Goal: Use online tool/utility: Utilize a website feature to perform a specific function

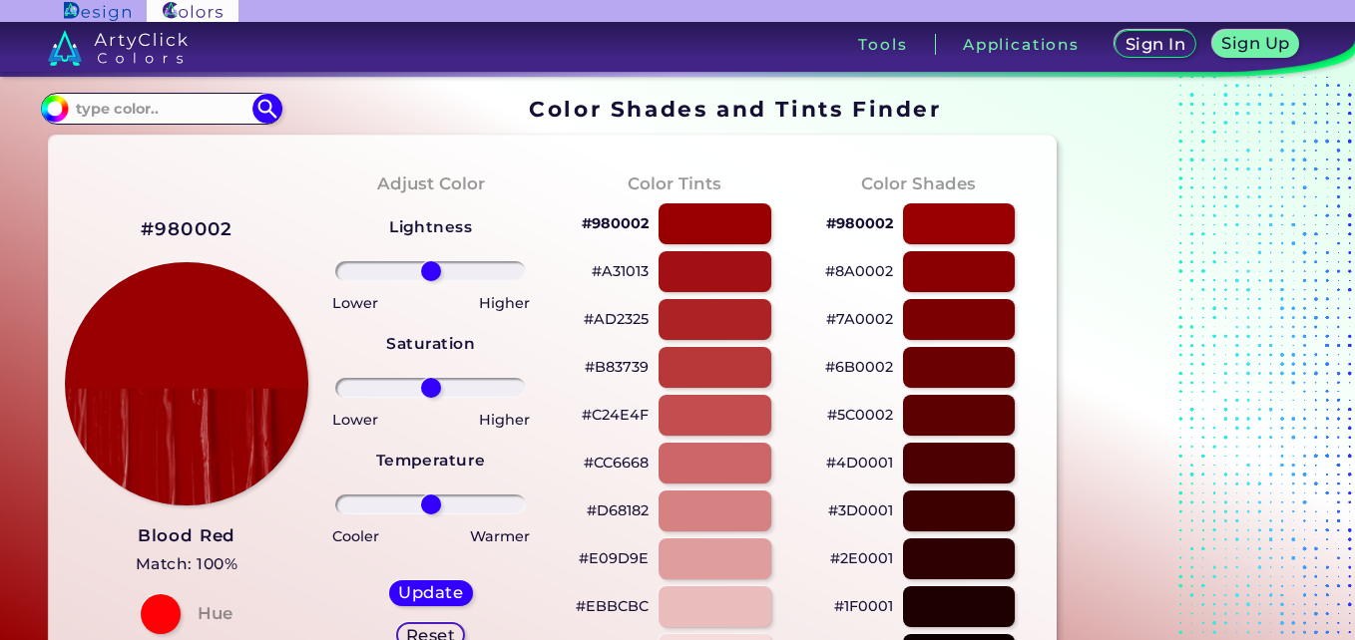
click at [229, 117] on input at bounding box center [162, 108] width 186 height 27
paste input "fcfff9"
type input "#fcfff9"
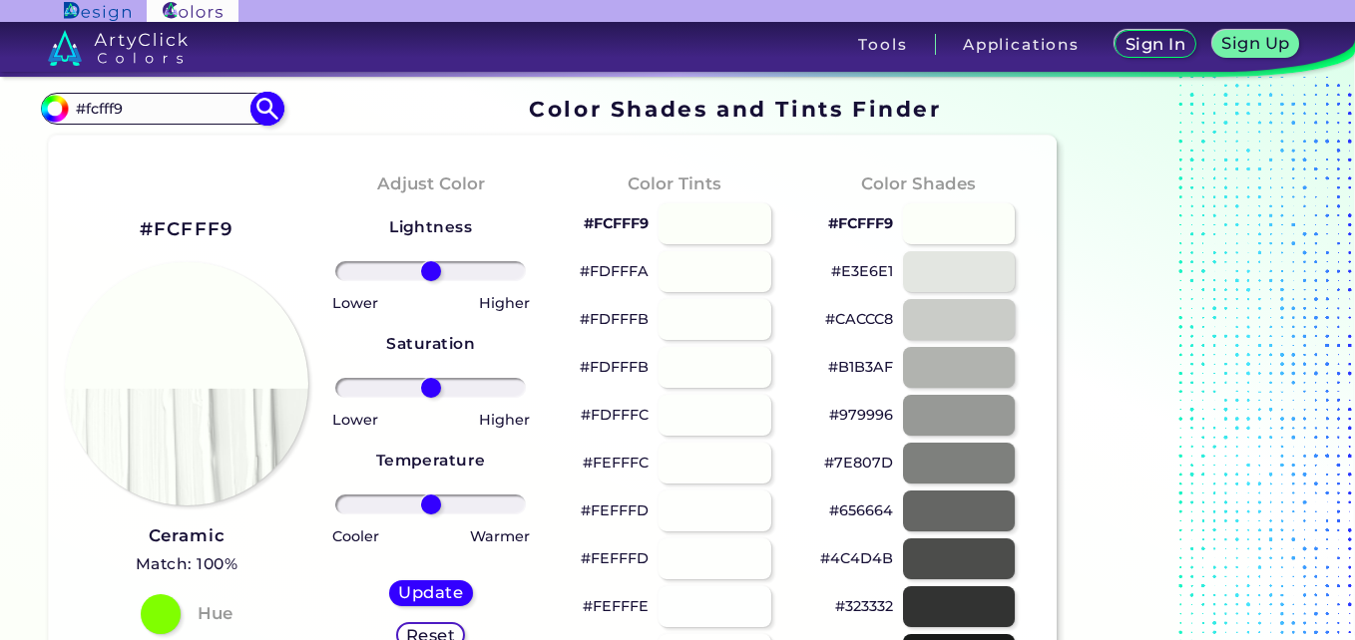
click at [206, 105] on input "#fcfff9" at bounding box center [162, 108] width 186 height 27
paste input "f9f00"
type input "#ff9f00"
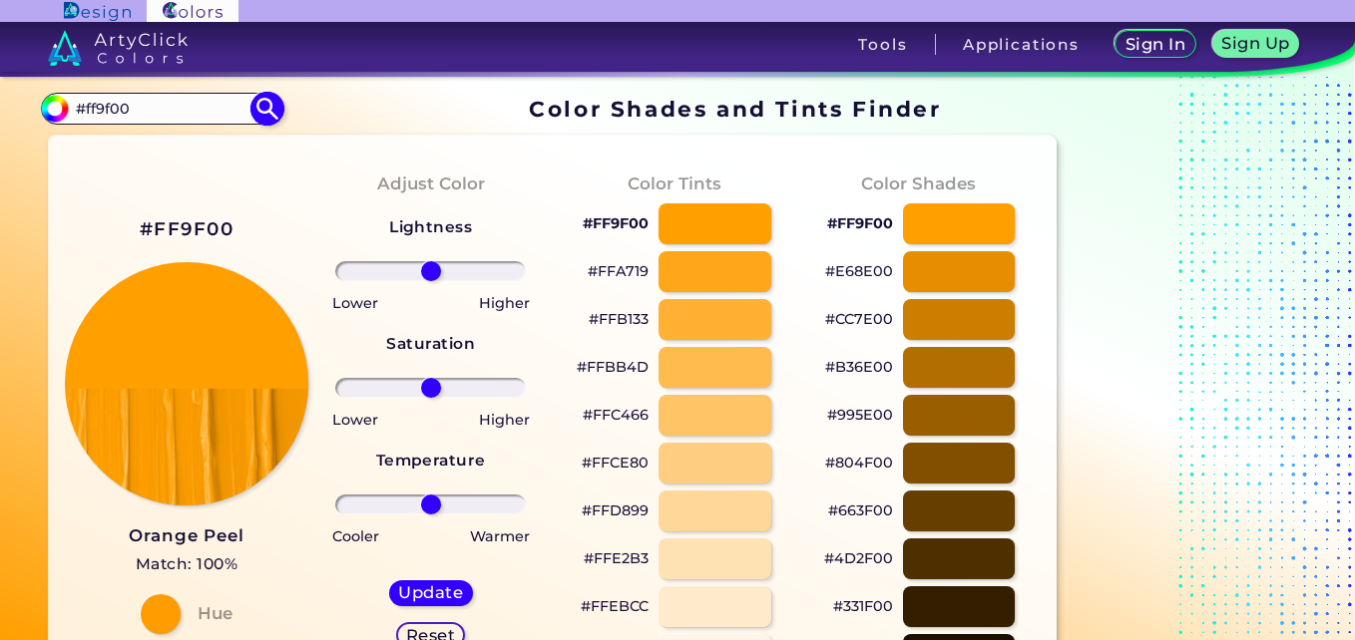
click at [199, 107] on input "#ff9f00" at bounding box center [162, 108] width 186 height 27
paste input "281e15"
type input "#281e15"
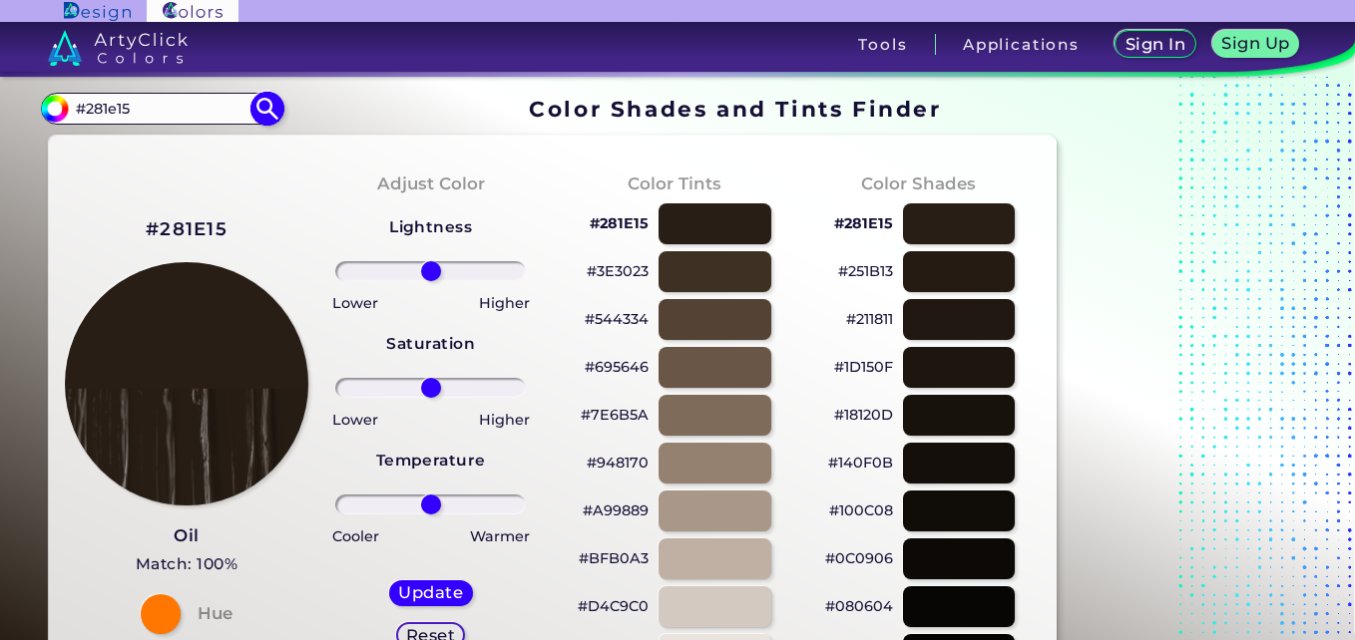
click at [177, 120] on input "#281e15" at bounding box center [162, 108] width 186 height 27
paste input "966f33"
type input "#966f33"
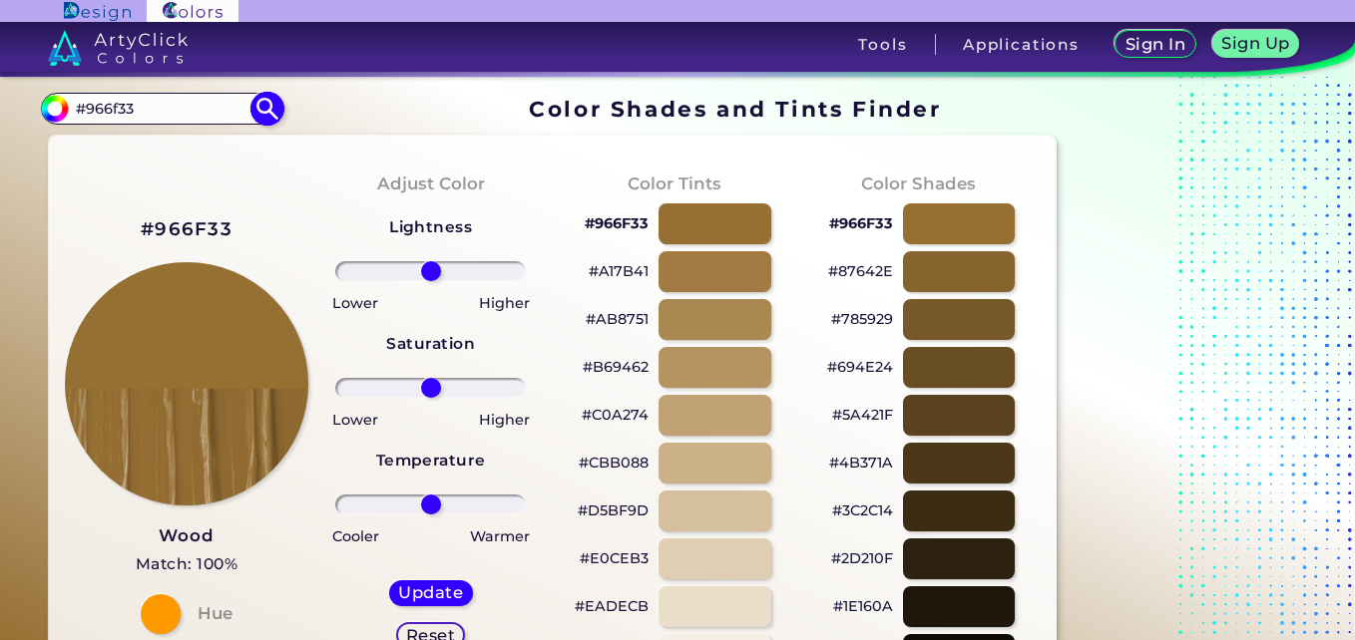
click at [211, 112] on input "#966f33" at bounding box center [162, 108] width 186 height 27
click at [211, 112] on input "o" at bounding box center [162, 108] width 186 height 27
type input "oil"
click at [187, 148] on li "Oil ◉" at bounding box center [169, 144] width 225 height 37
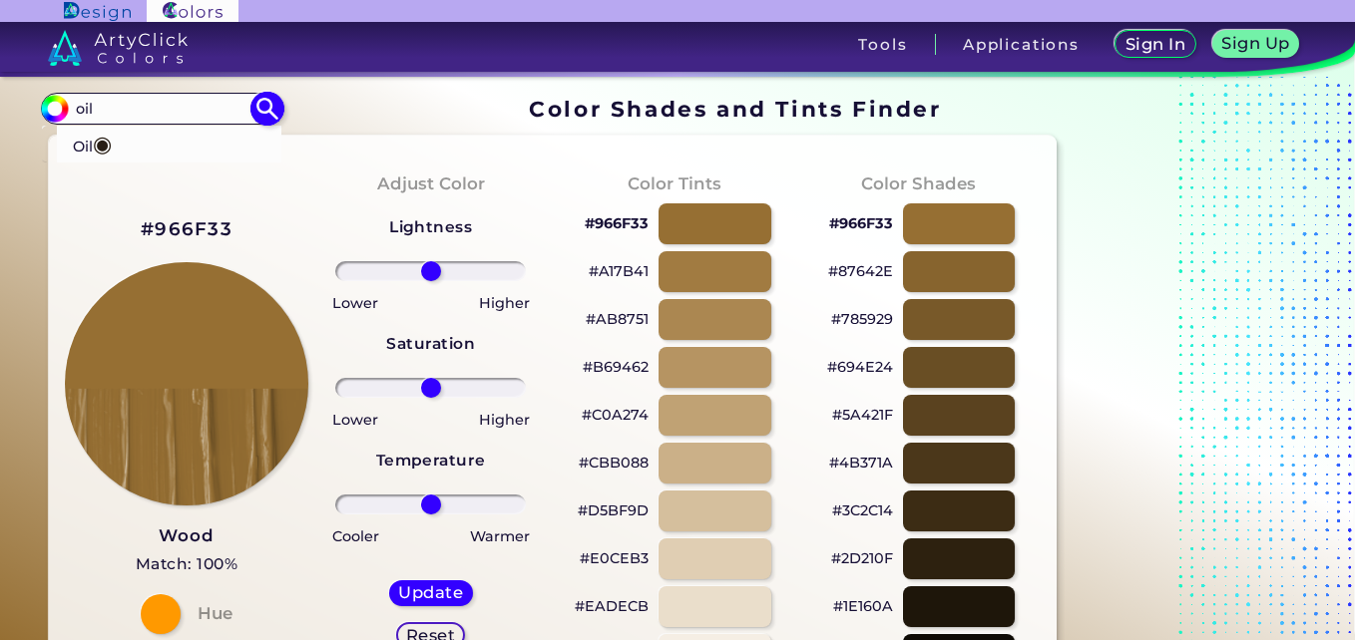
type input "#281e15"
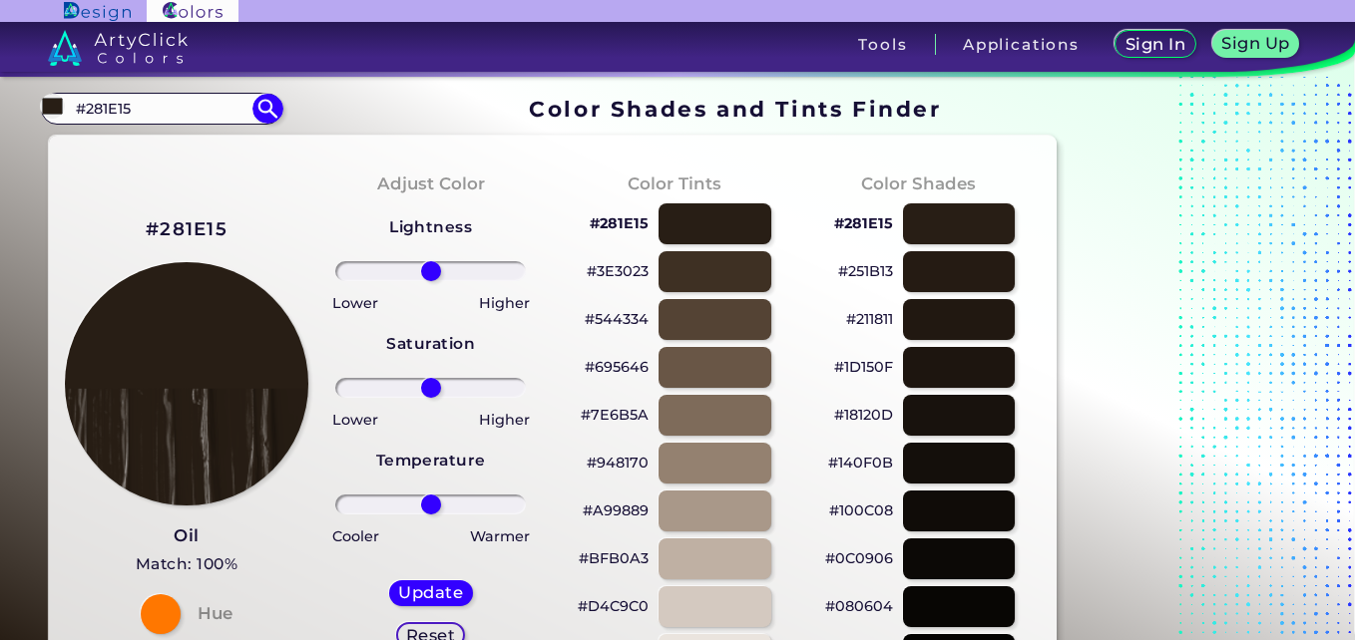
click at [198, 216] on h2 "#281E15" at bounding box center [187, 229] width 82 height 26
click at [150, 112] on input "#281E15" at bounding box center [162, 108] width 186 height 27
paste input "5cb3ff"
type input "#5cb3ff"
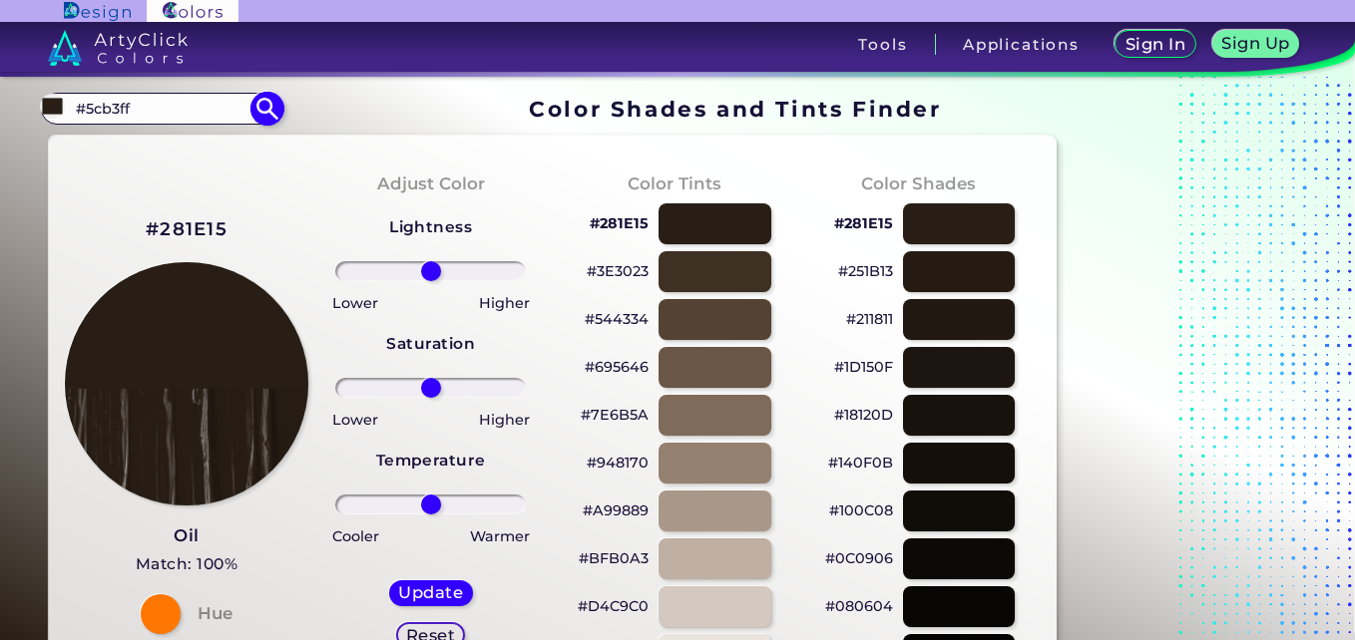
type input "#5cb3ff"
